Goal: Task Accomplishment & Management: Use online tool/utility

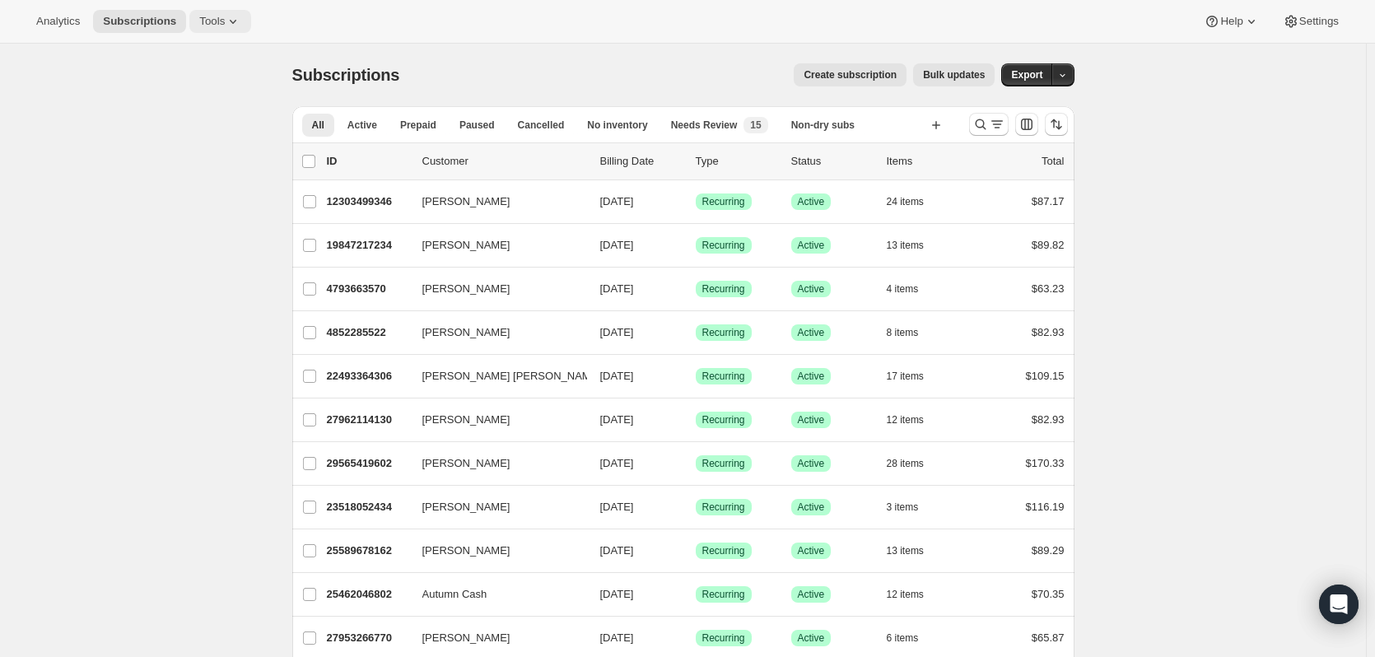
click at [212, 21] on span "Tools" at bounding box center [212, 21] width 26 height 13
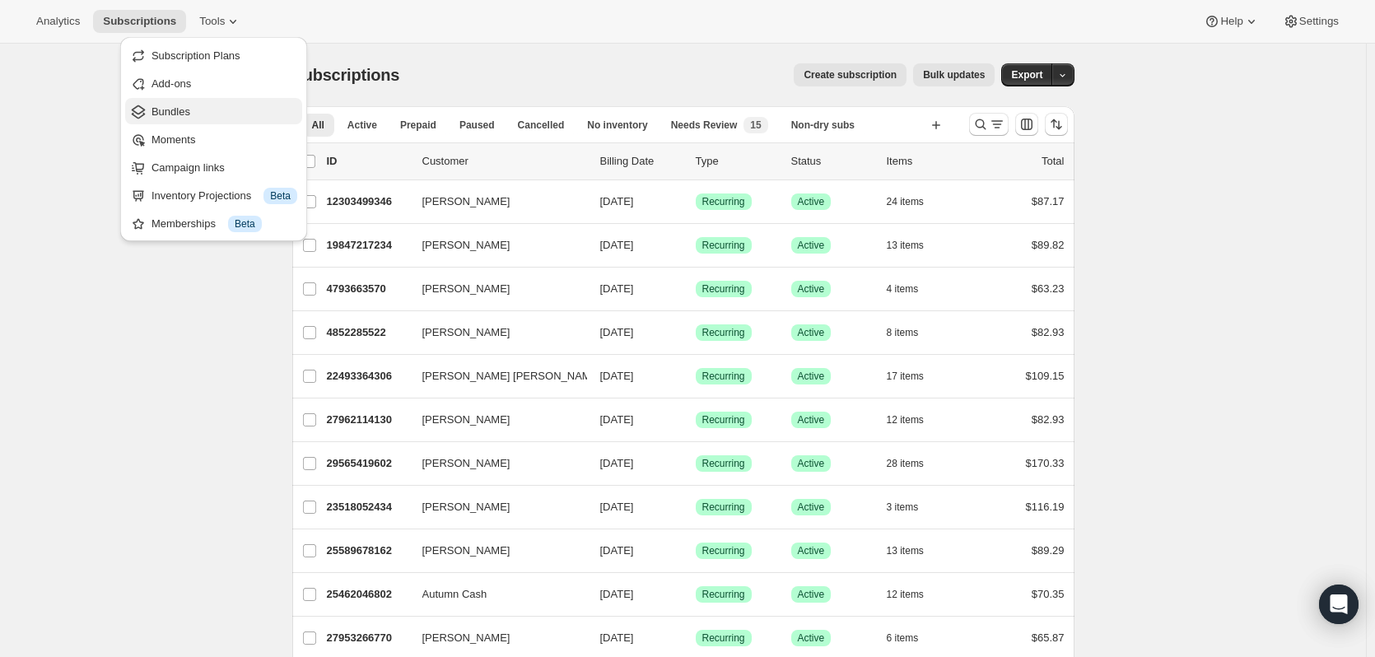
click at [189, 109] on span "Bundles" at bounding box center [224, 112] width 146 height 16
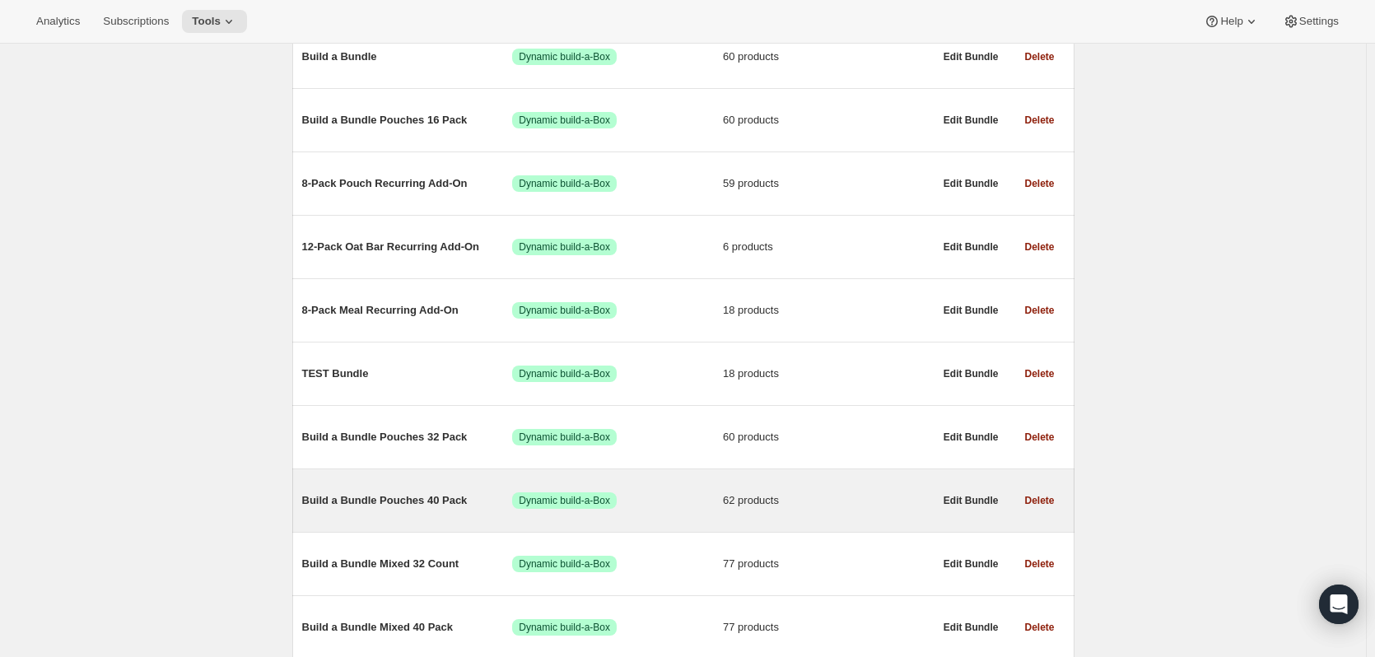
scroll to position [412, 0]
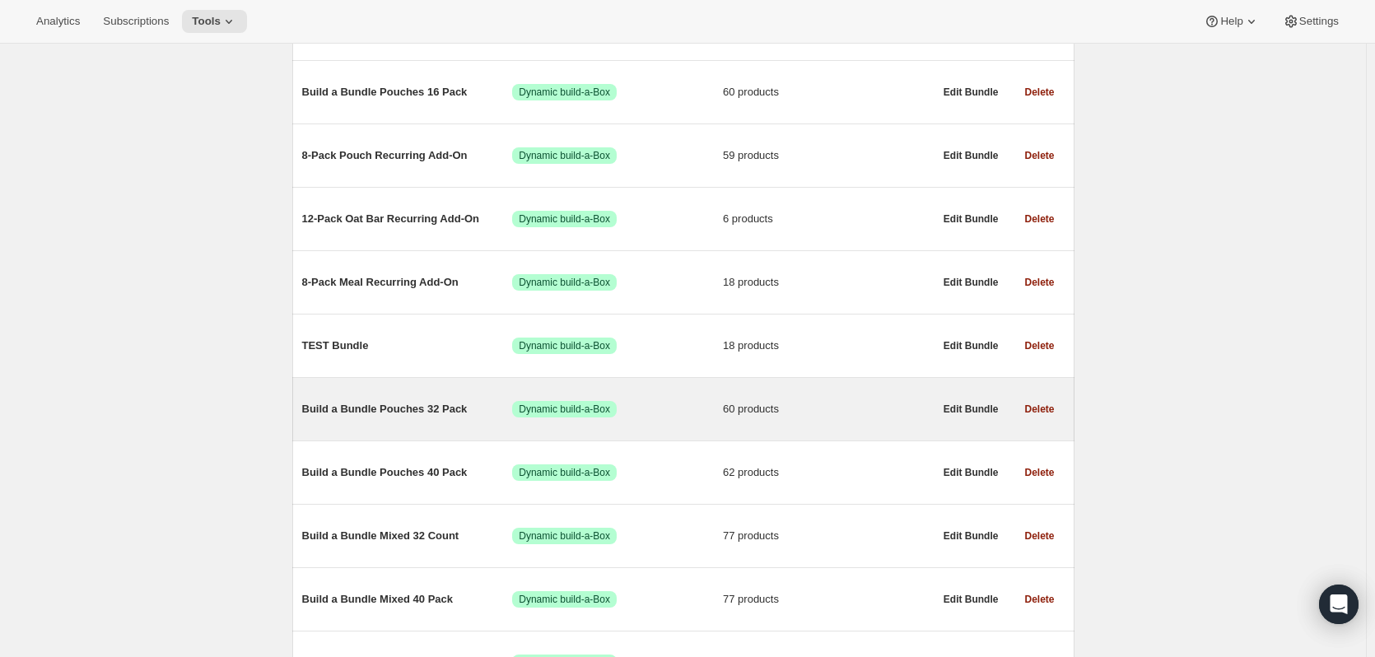
click at [389, 410] on span "Build a Bundle Pouches 32 Pack" at bounding box center [407, 409] width 211 height 16
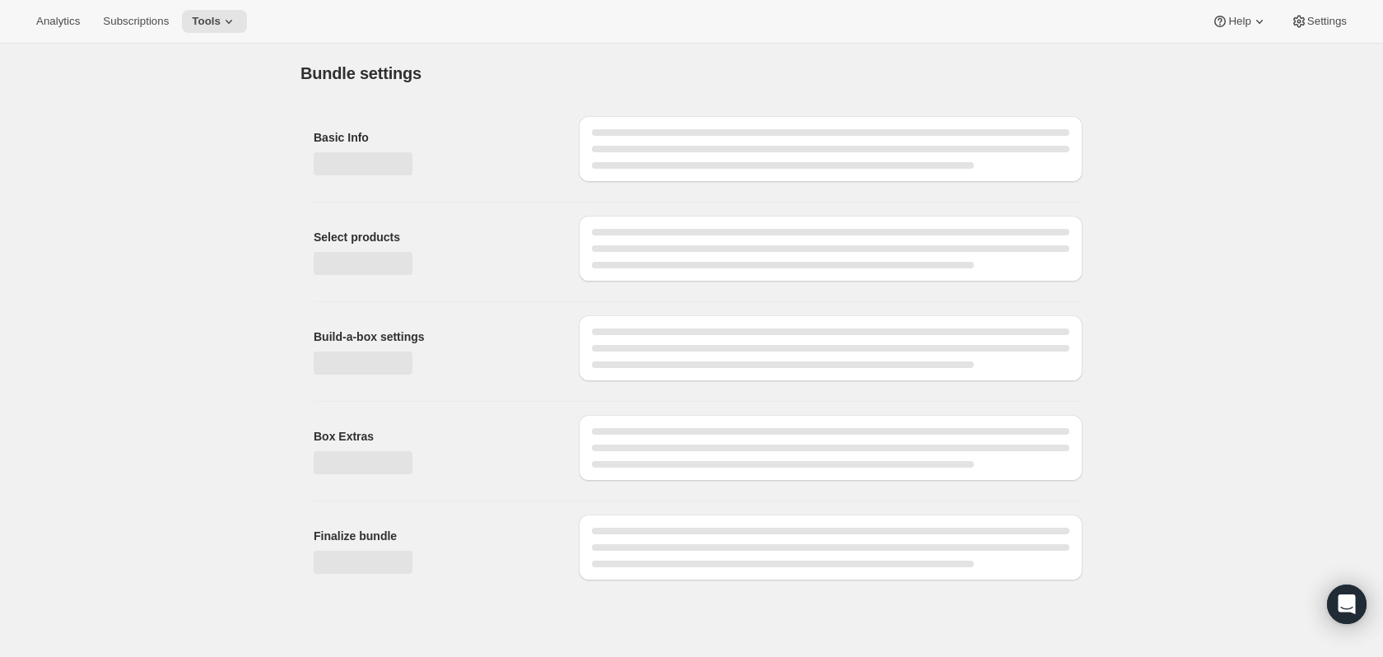
type input "Build a Bundle Pouches 32 Pack"
checkbox input "true"
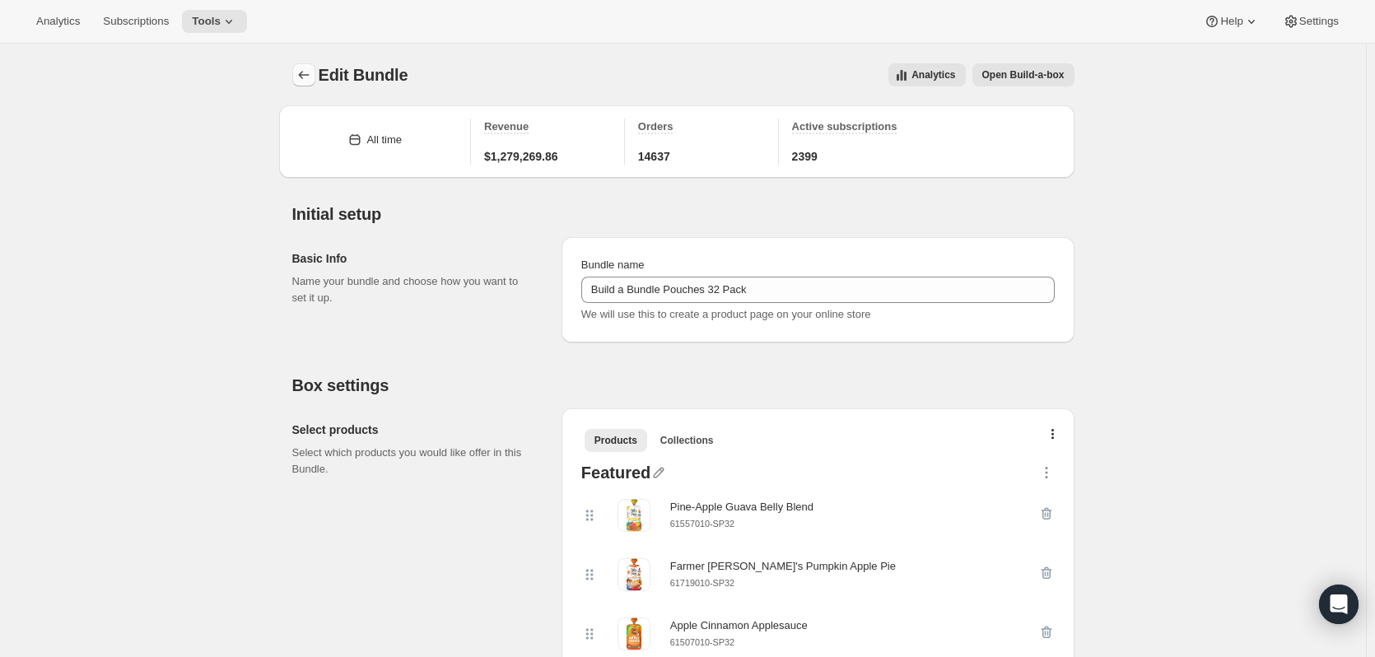
click at [307, 74] on icon "Bundles" at bounding box center [304, 75] width 16 height 16
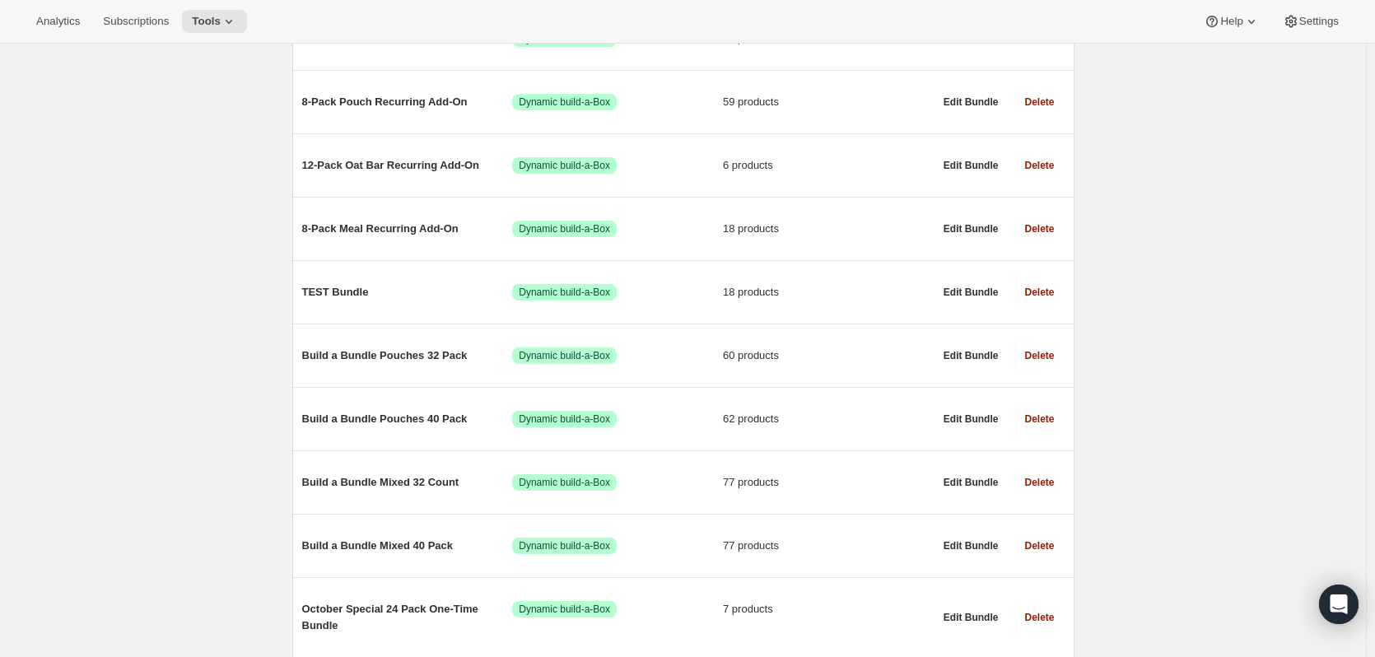
scroll to position [494, 0]
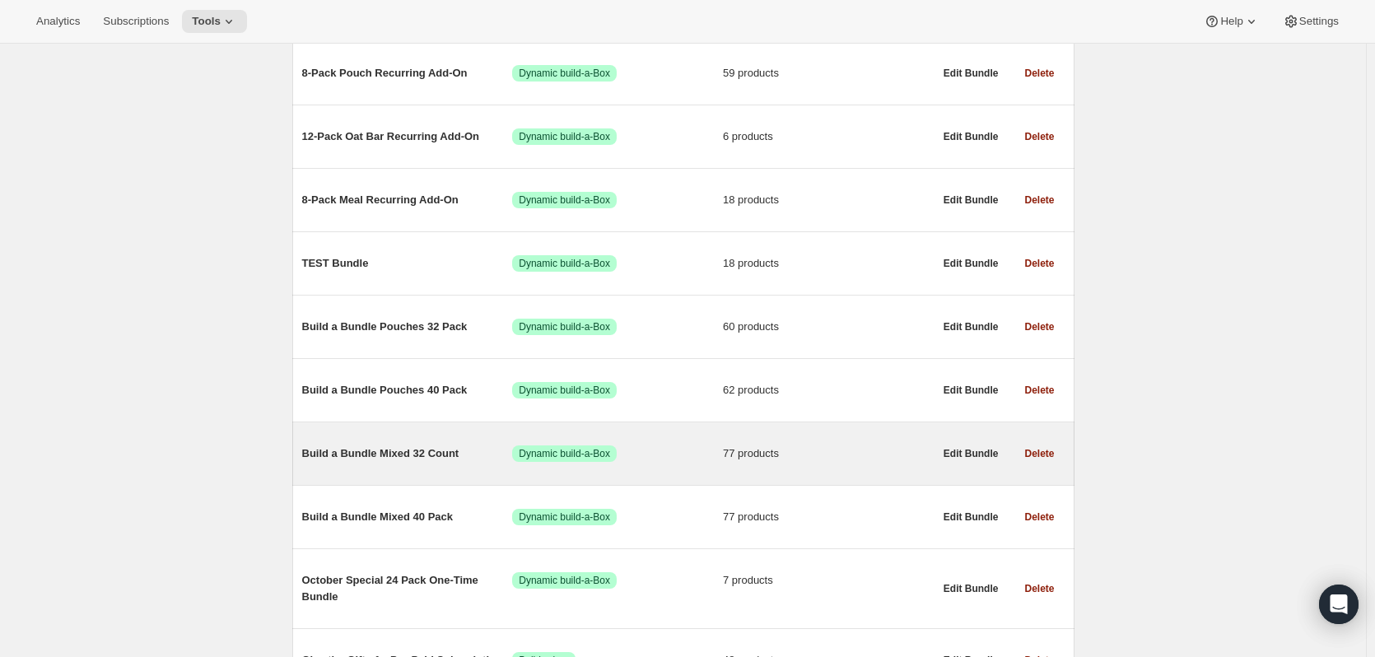
click at [407, 458] on span "Build a Bundle Mixed 32 Count" at bounding box center [407, 453] width 211 height 16
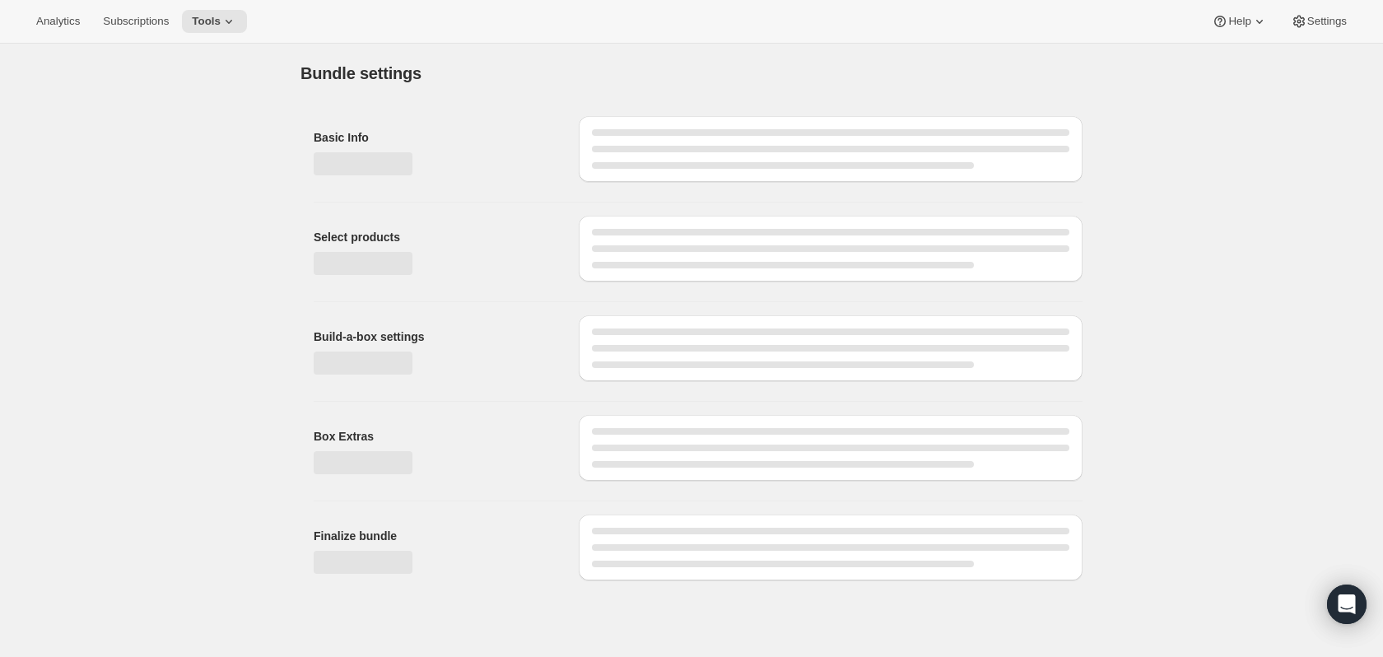
type input "Build a Bundle Mixed 32 Count"
checkbox input "true"
select select "MINIMUM"
type input "Select at least 8 meals"
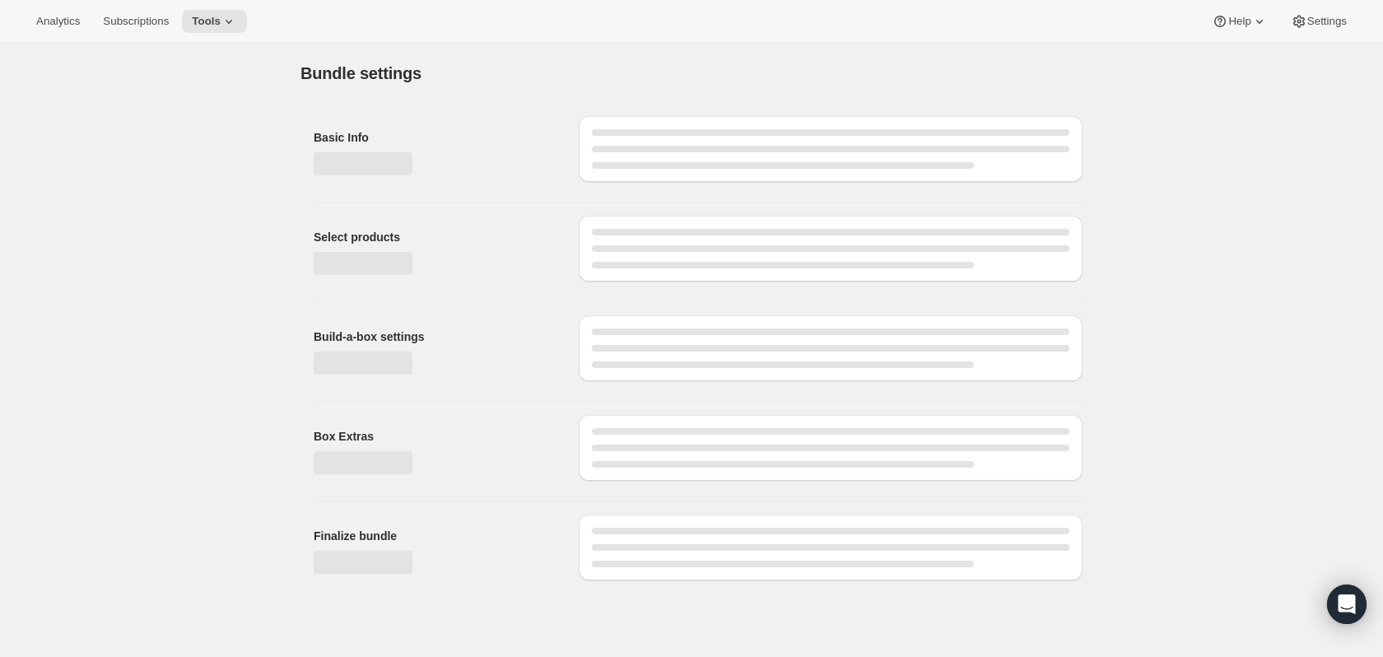
select select "gid://shopify/ProductVariant/41182055432274_6321b5ac-0d1c-4f8d-8ffe-6193e28b69b8"
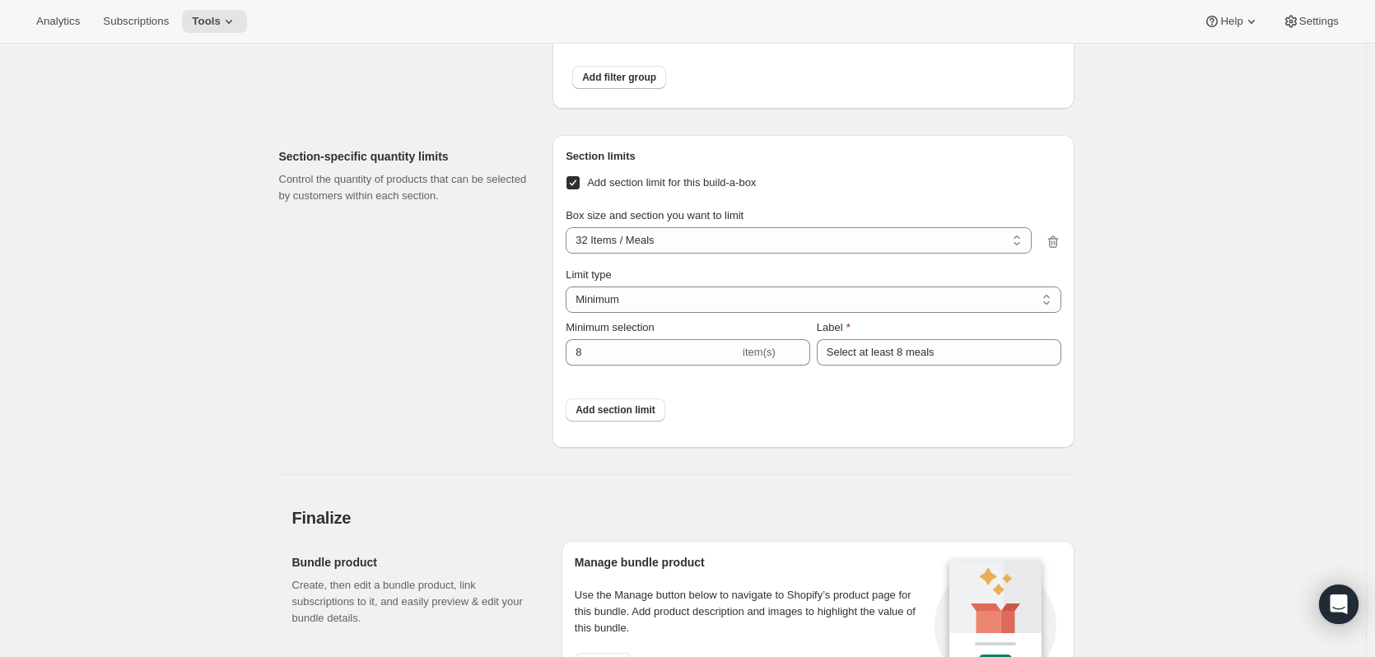
scroll to position [7124, 0]
click at [761, 357] on span "item(s)" at bounding box center [758, 351] width 33 height 12
click at [770, 253] on select "32 Items / Meals 32 Items / Refrigerated Oat Bars 32 Items / Fruit & Veggie Ble…" at bounding box center [797, 239] width 465 height 26
click at [373, 447] on div "Section-specific quantity limits Control the quantity of products that can be s…" at bounding box center [409, 290] width 261 height 313
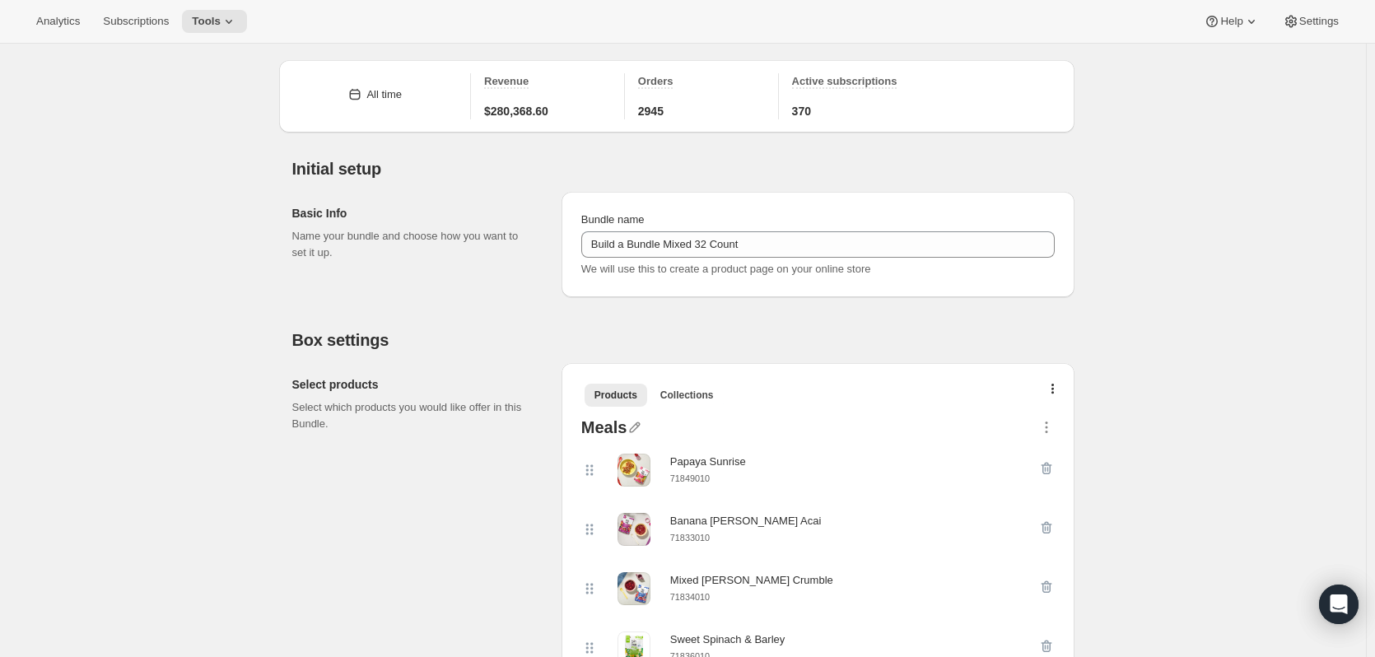
scroll to position [128, 0]
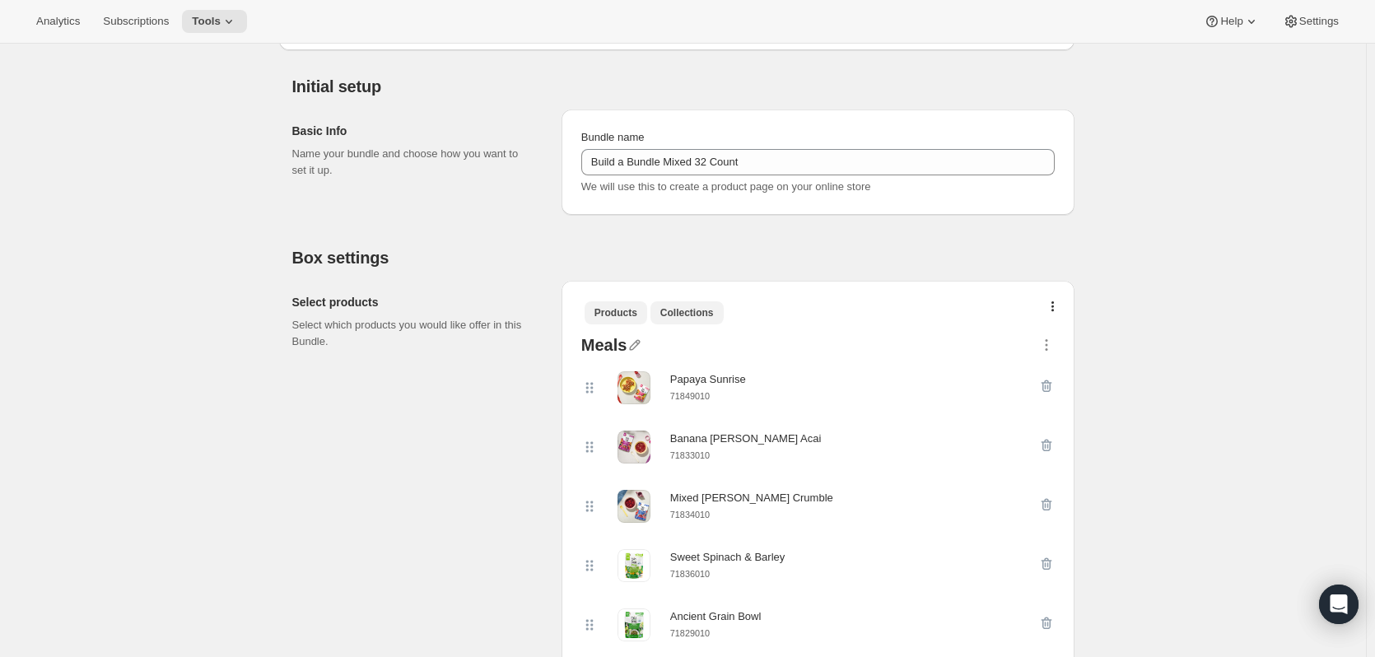
click at [685, 322] on button "Collections" at bounding box center [686, 312] width 73 height 23
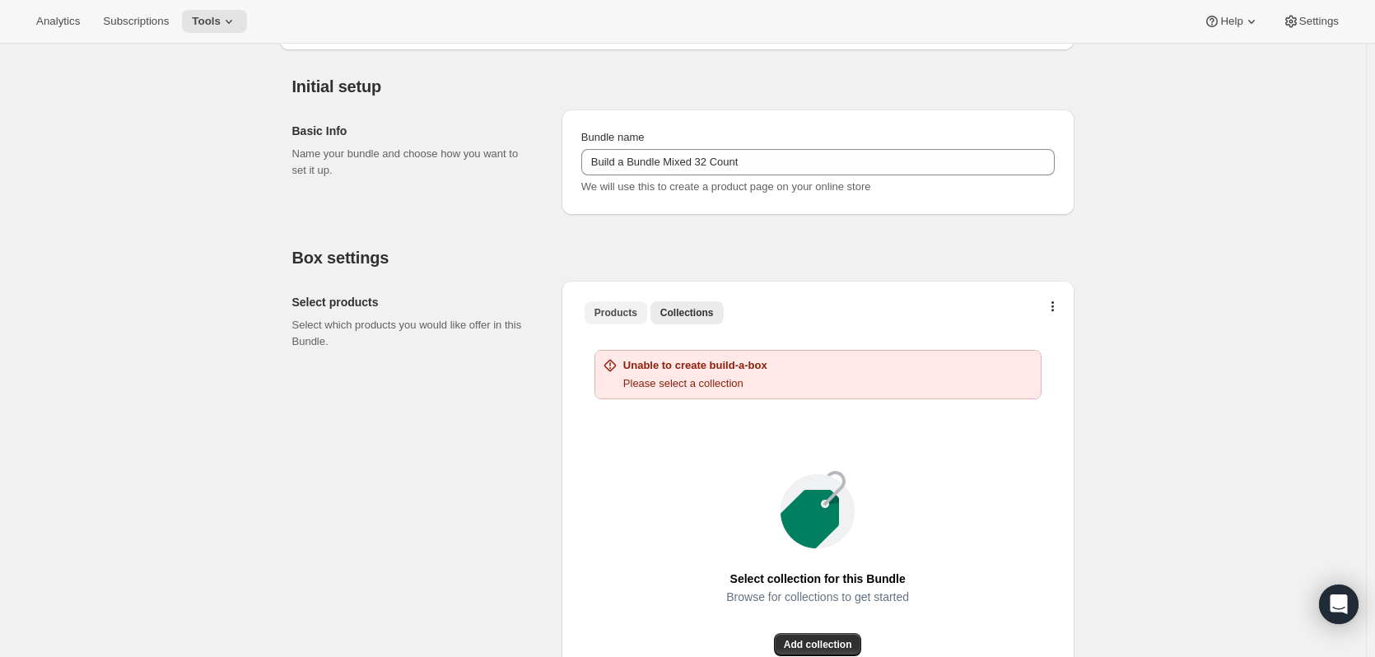
click at [608, 322] on button "Products" at bounding box center [615, 312] width 63 height 23
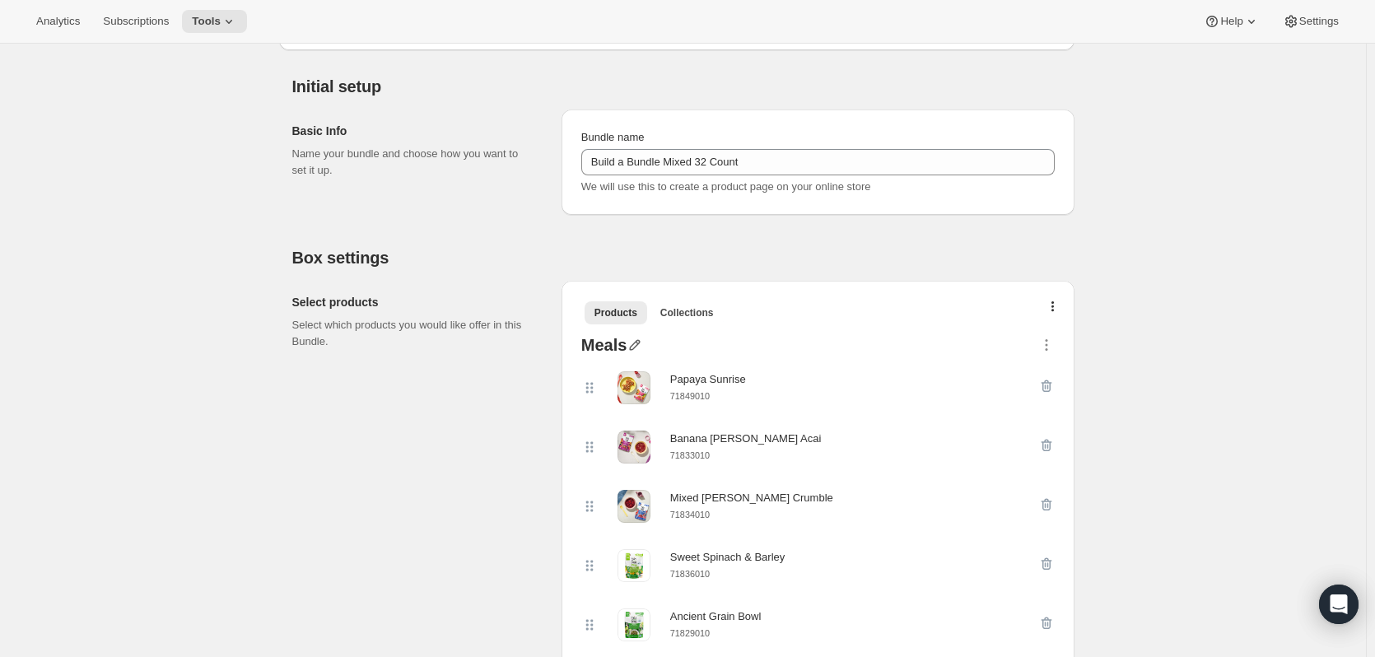
click at [643, 345] on icon "button" at bounding box center [634, 345] width 16 height 16
click at [1054, 342] on icon "button" at bounding box center [1046, 345] width 16 height 16
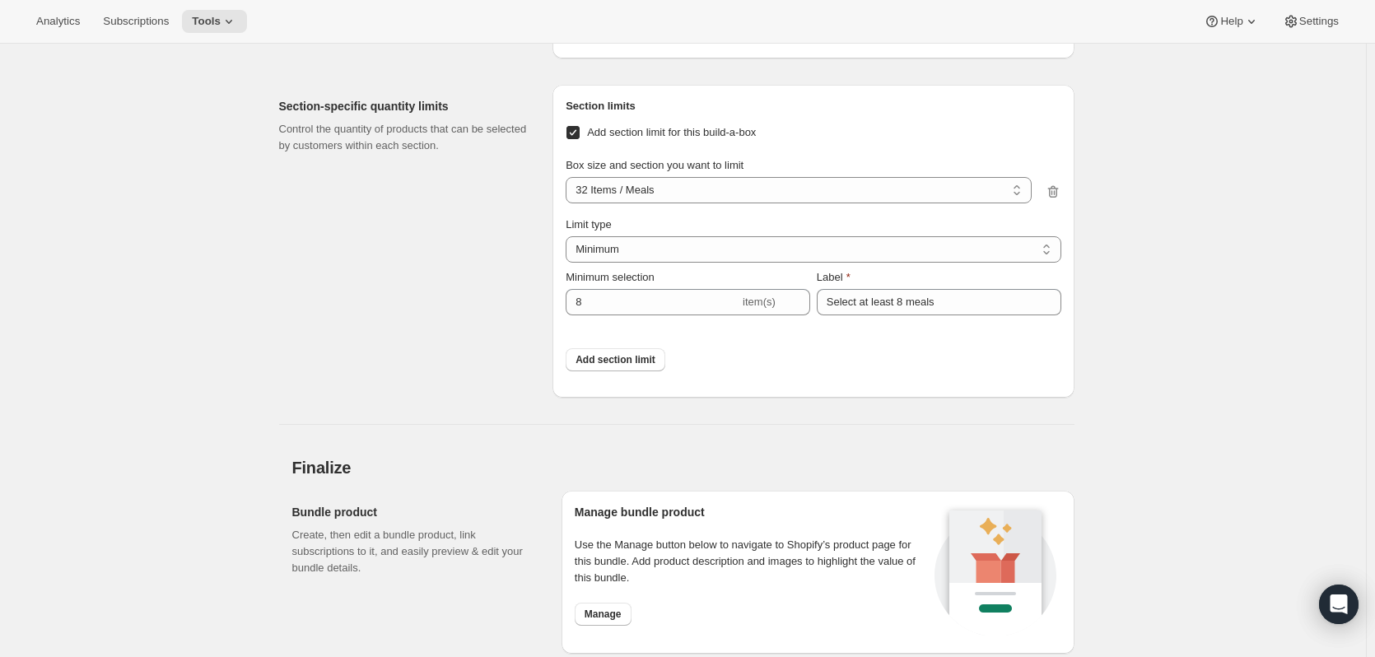
scroll to position [7207, 0]
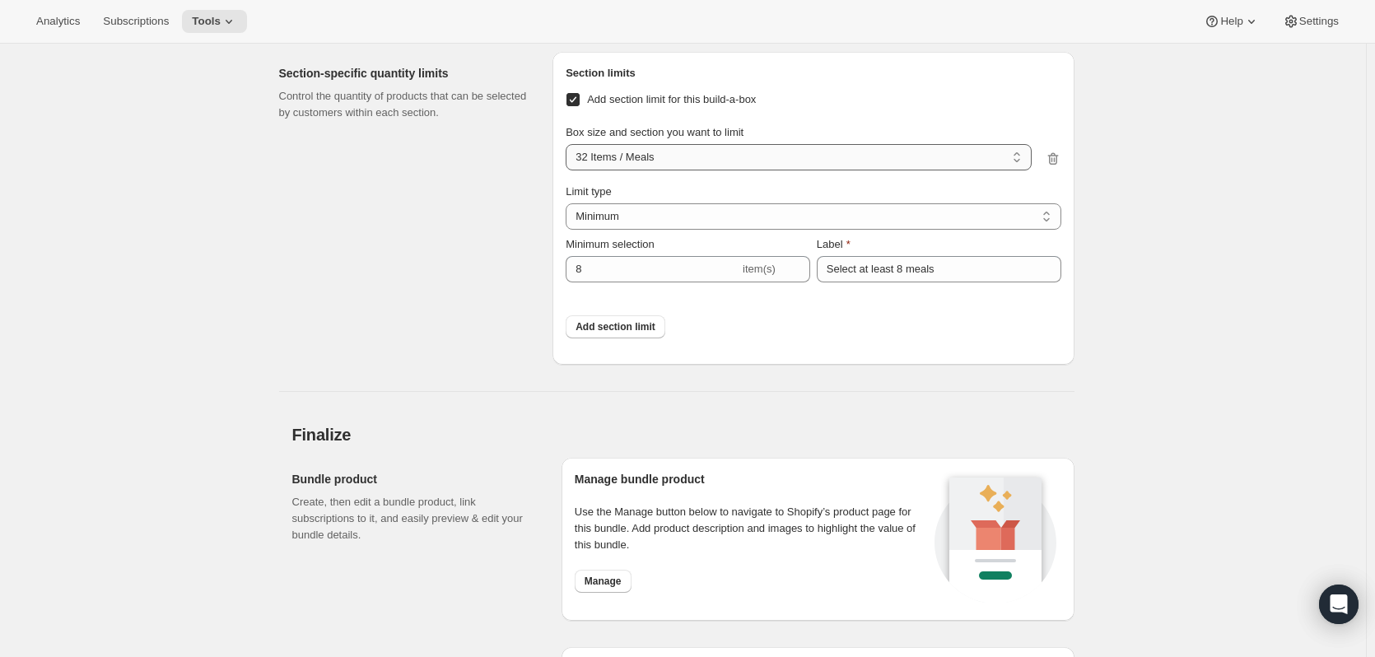
click at [782, 170] on select "32 Items / Meals 32 Items / Refrigerated Oat Bars 32 Items / Fruit & Veggie Ble…" at bounding box center [797, 157] width 465 height 26
click at [455, 260] on div "Section-specific quantity limits Control the quantity of products that can be s…" at bounding box center [409, 208] width 261 height 313
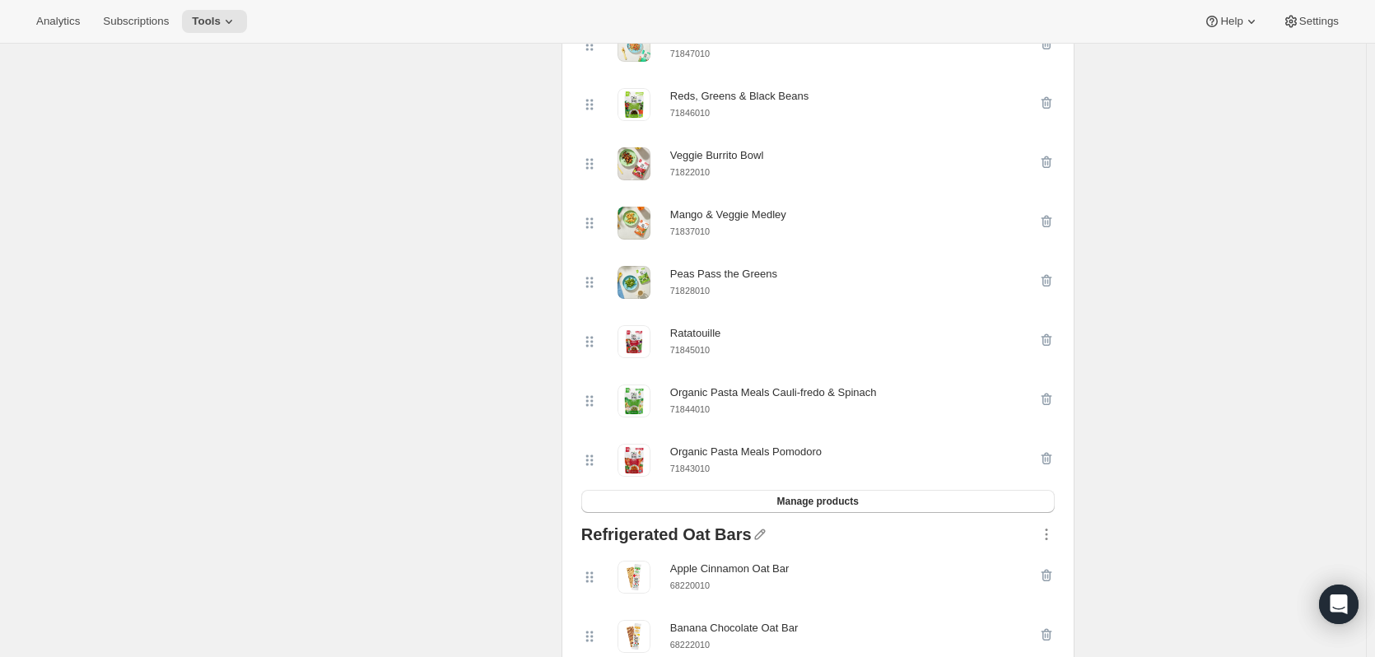
scroll to position [0, 0]
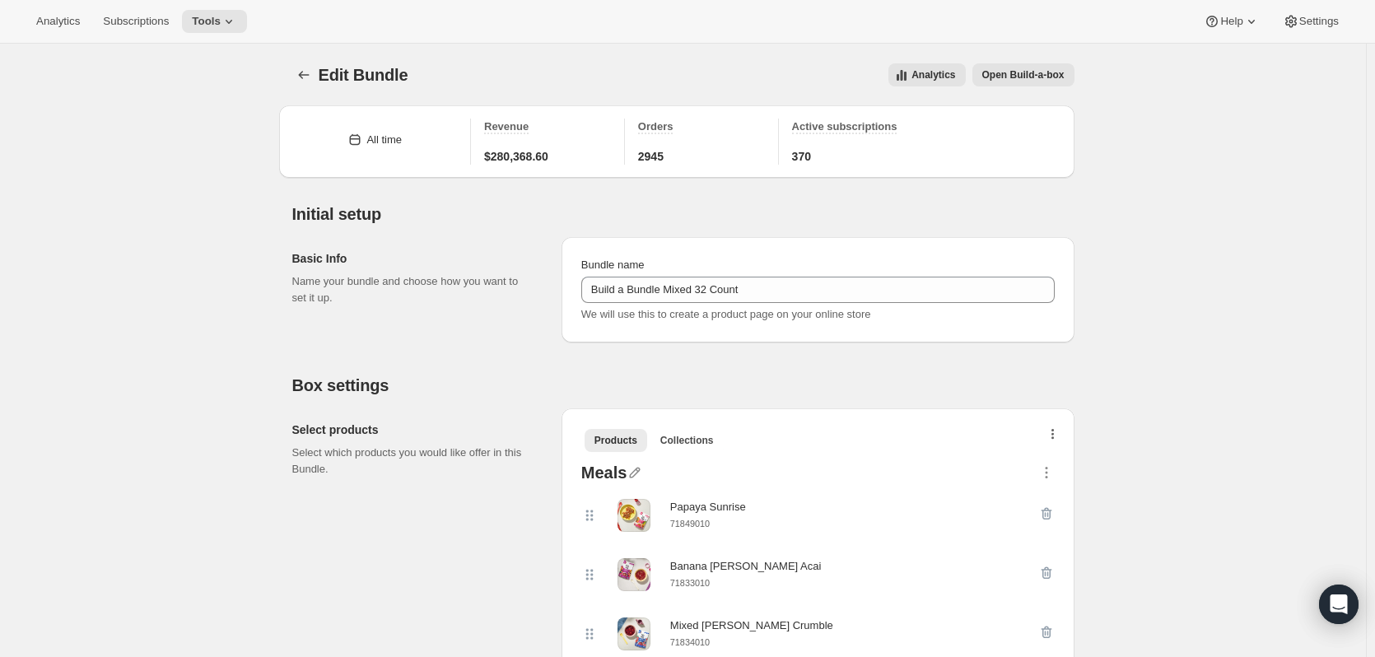
click at [1054, 437] on icon "button" at bounding box center [1052, 435] width 3 height 13
